Goal: Task Accomplishment & Management: Use online tool/utility

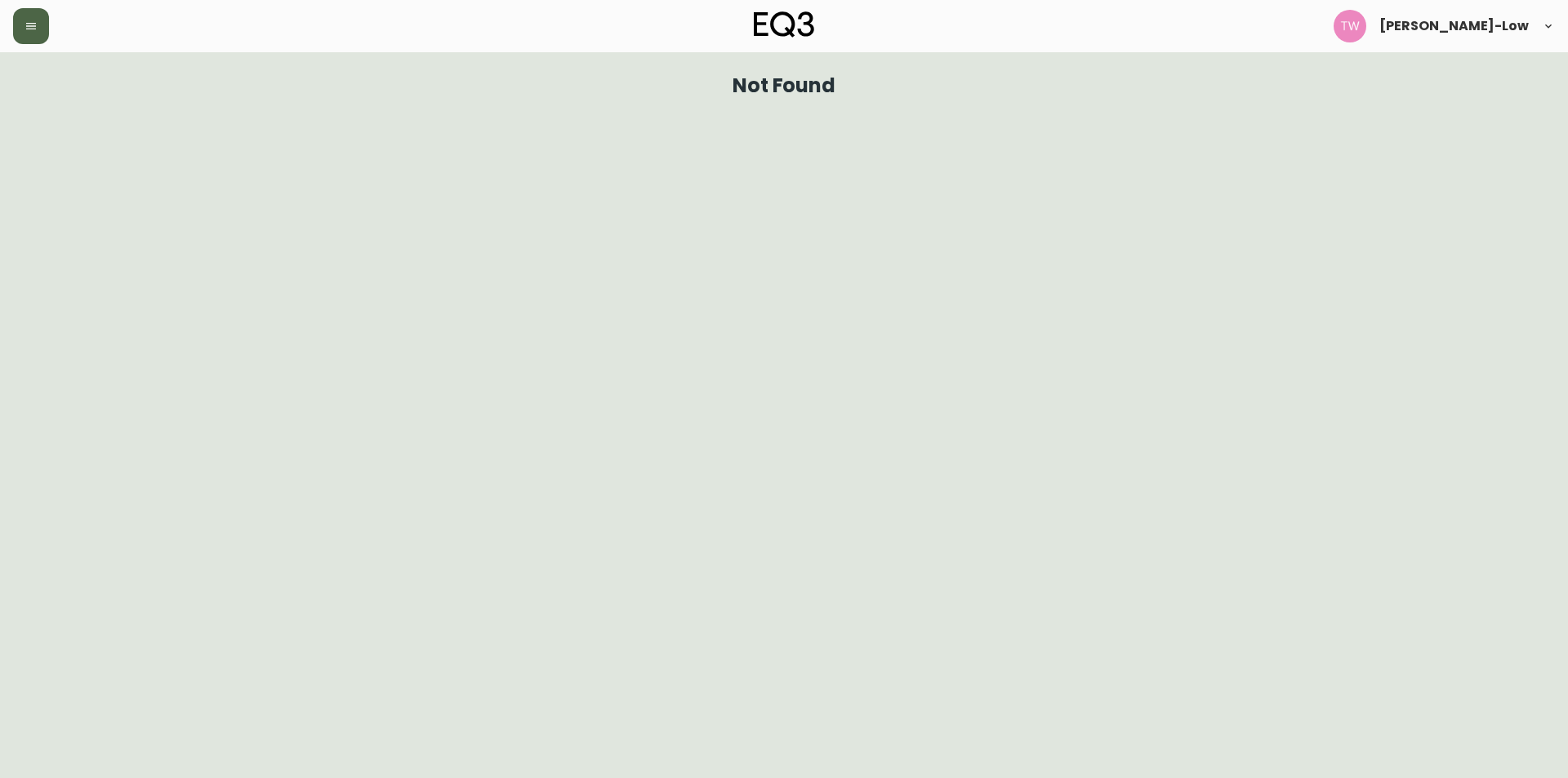
click at [27, 31] on icon "button" at bounding box center [30, 25] width 13 height 13
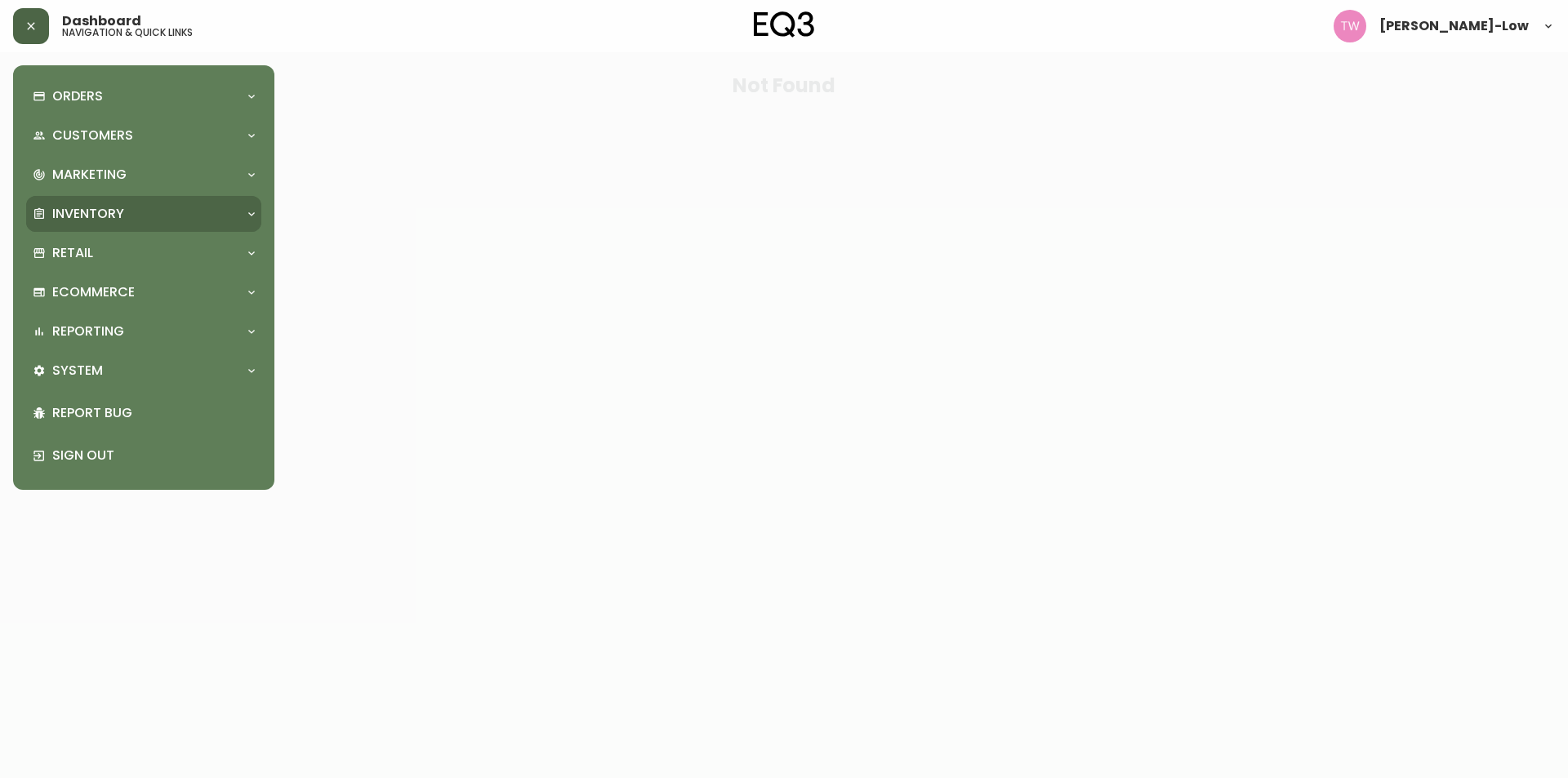
click at [124, 212] on div "Inventory" at bounding box center [136, 213] width 206 height 18
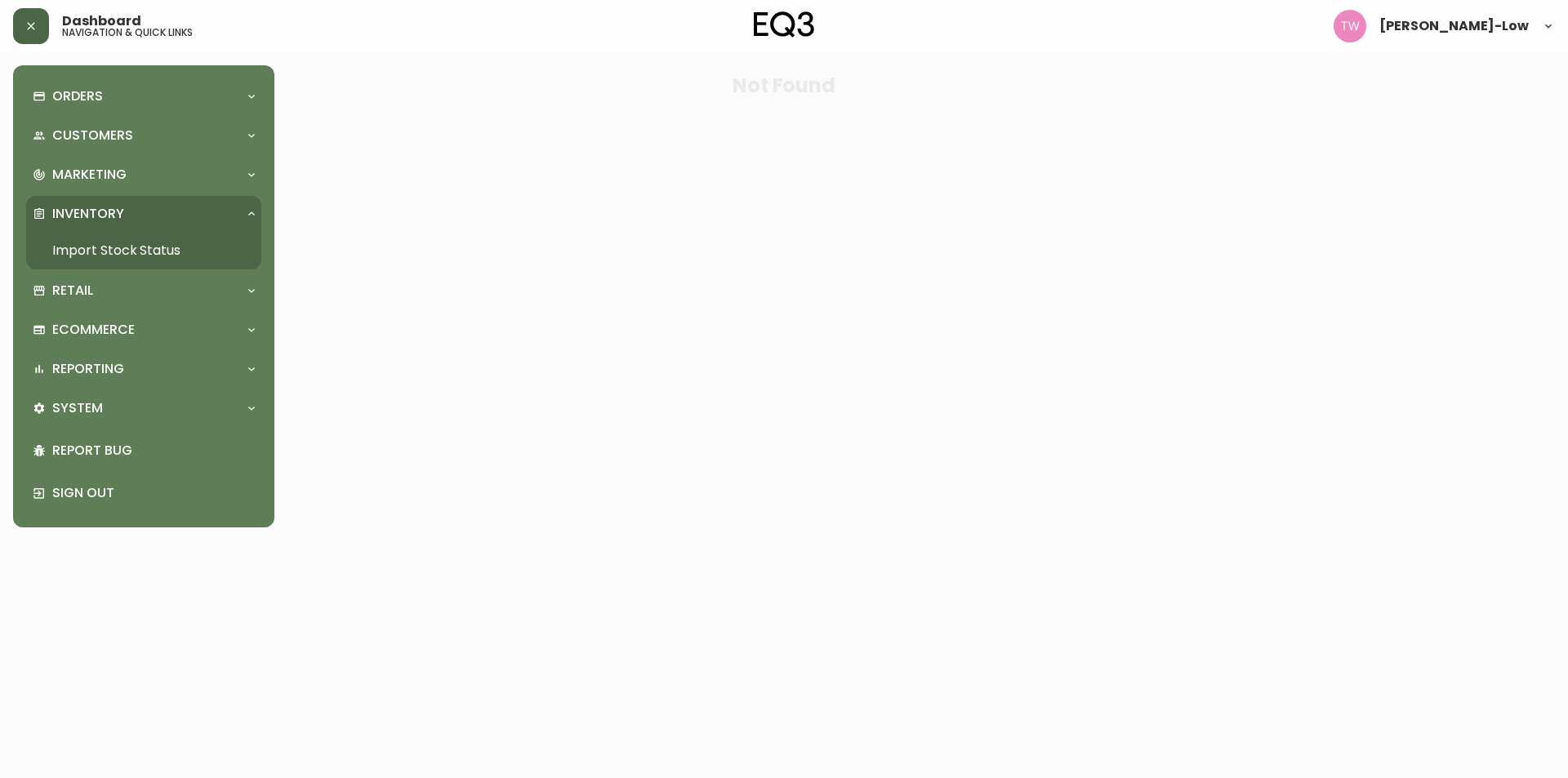
click at [116, 242] on link "Import Stock Status" at bounding box center [144, 250] width 235 height 38
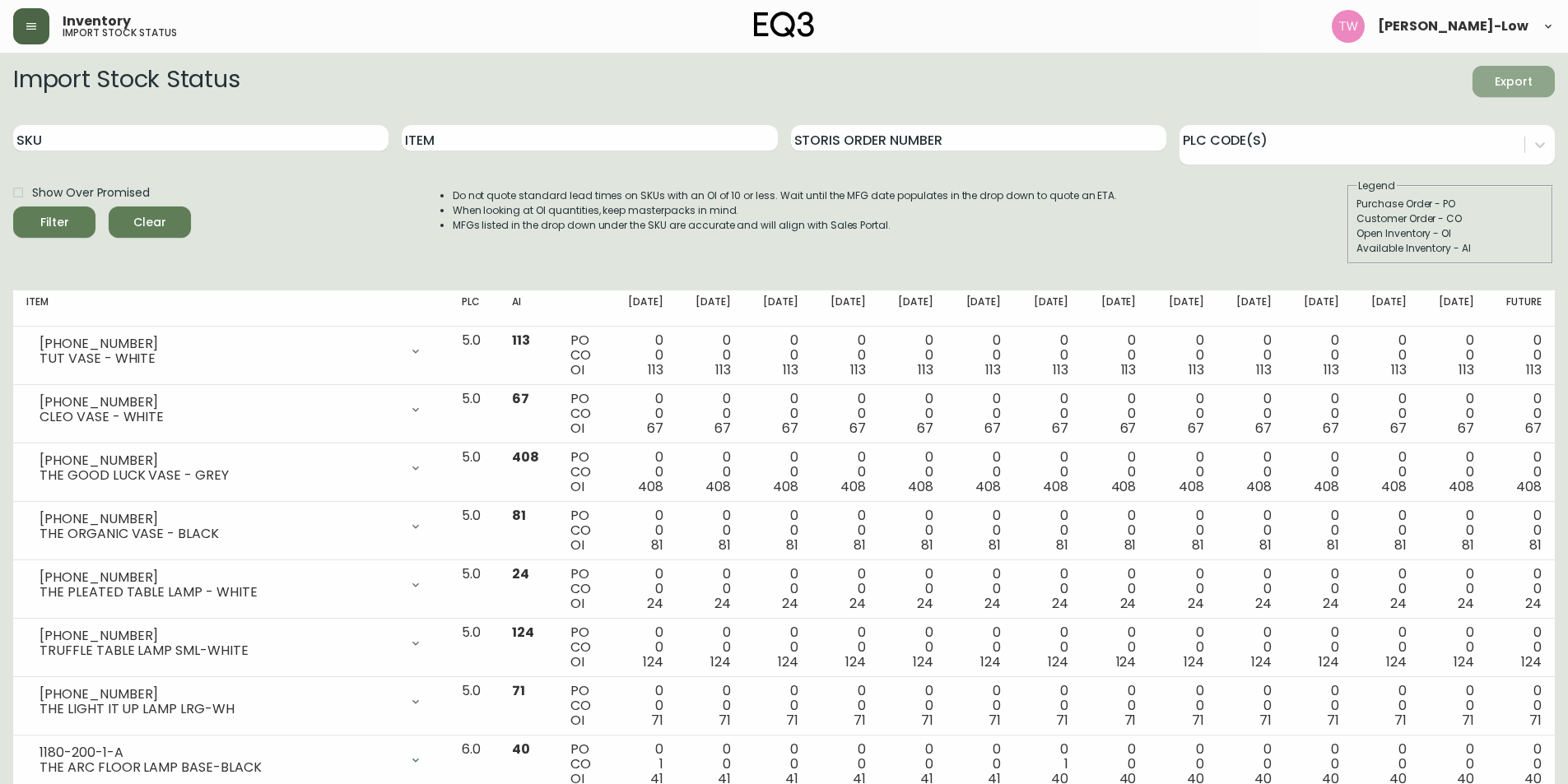
click at [1508, 75] on span "Export" at bounding box center [1513, 81] width 56 height 21
